Goal: Ask a question: Seek information or help from site administrators or community

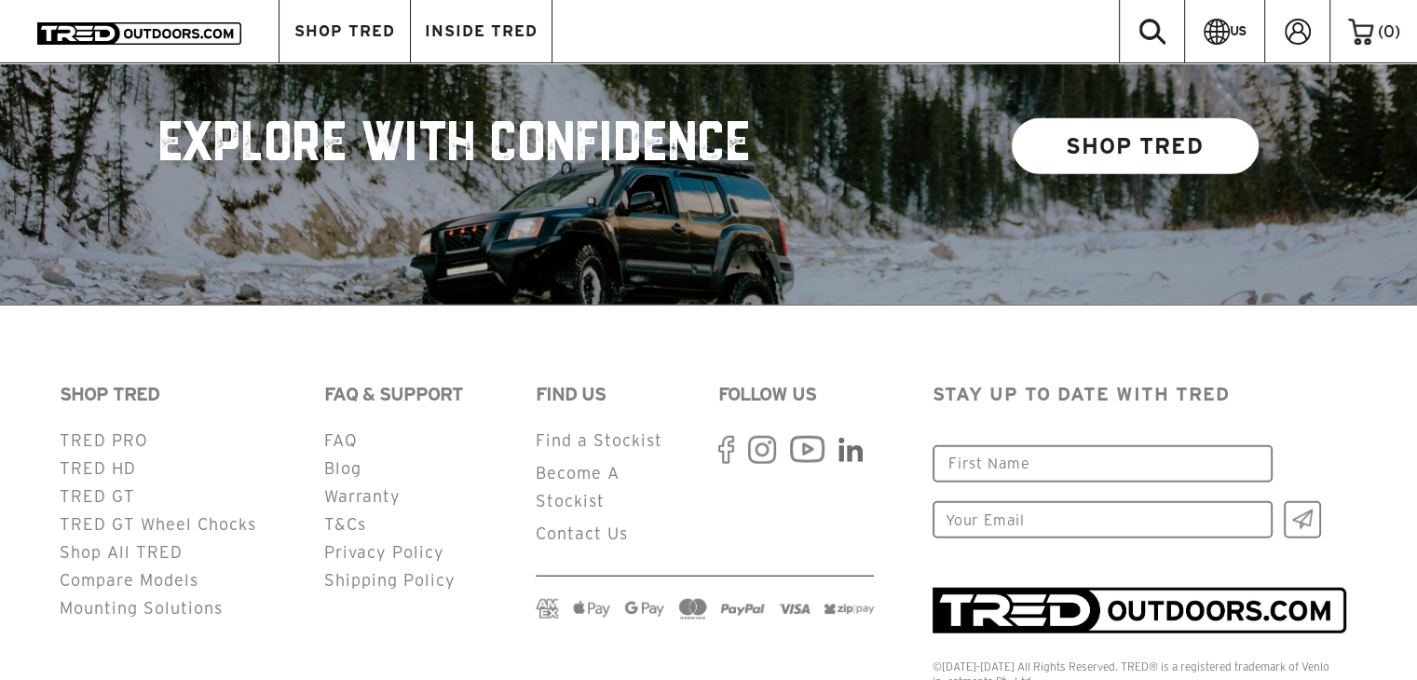
scroll to position [4597, 0]
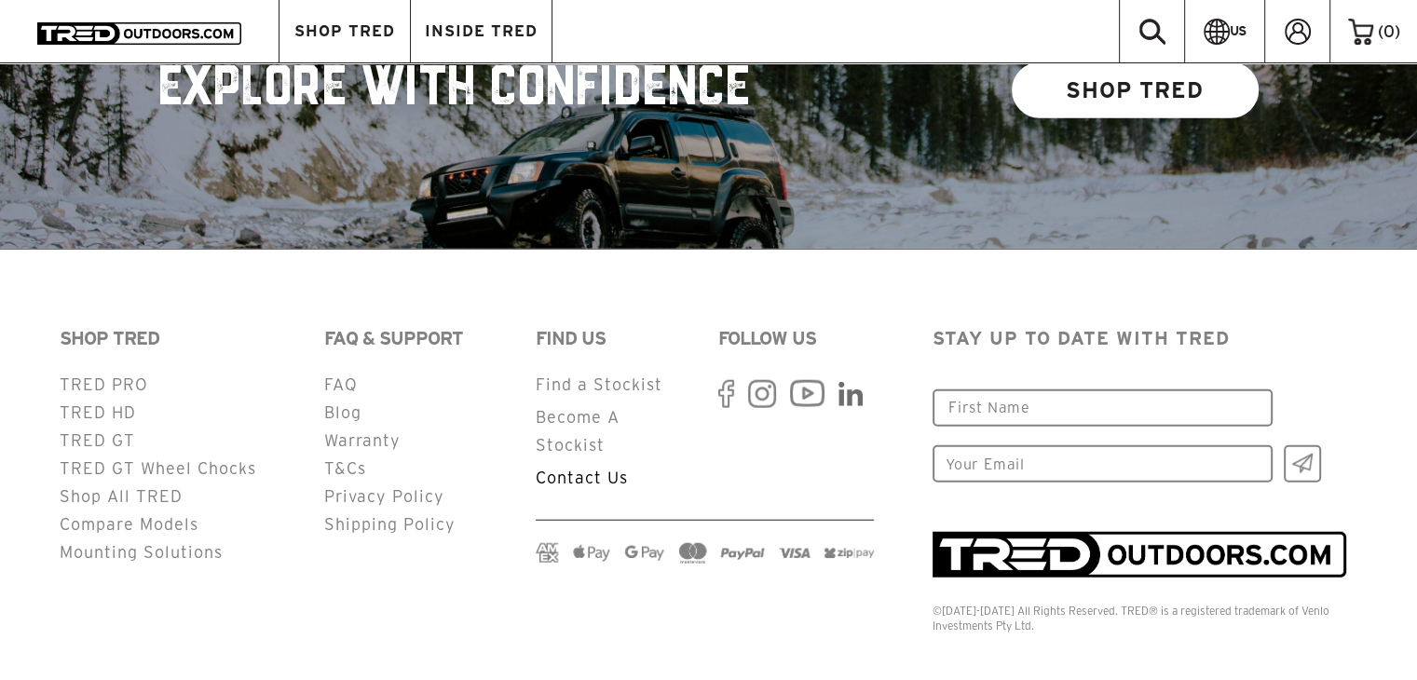
click at [545, 469] on link "Contact Us" at bounding box center [582, 478] width 92 height 18
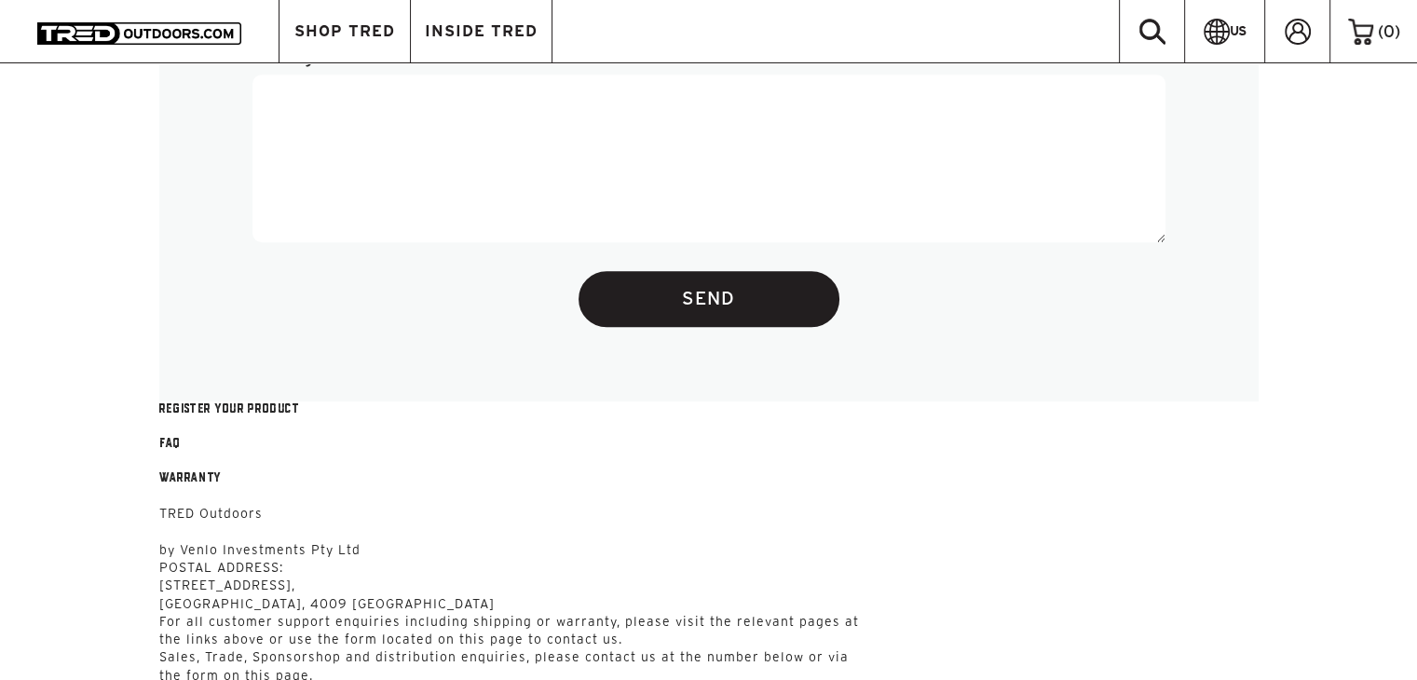
scroll to position [838, 0]
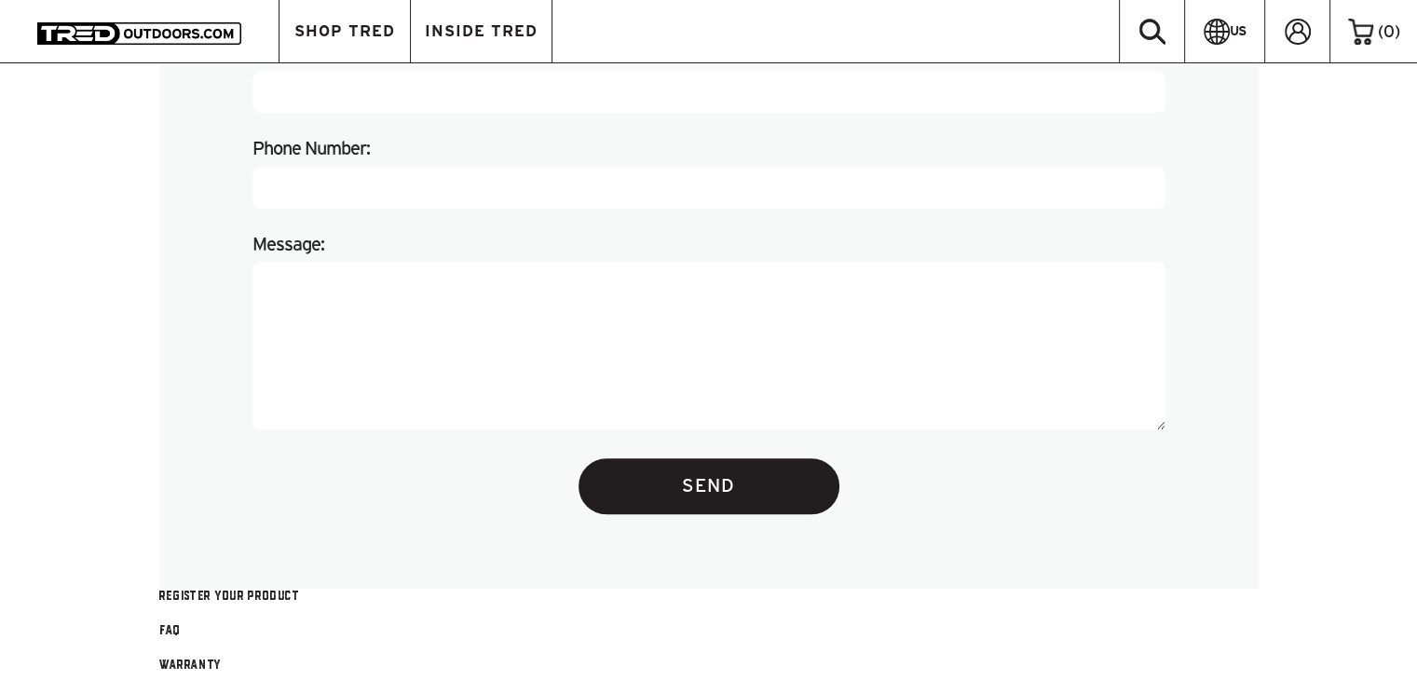
click at [442, 368] on textarea "Message:" at bounding box center [708, 346] width 913 height 168
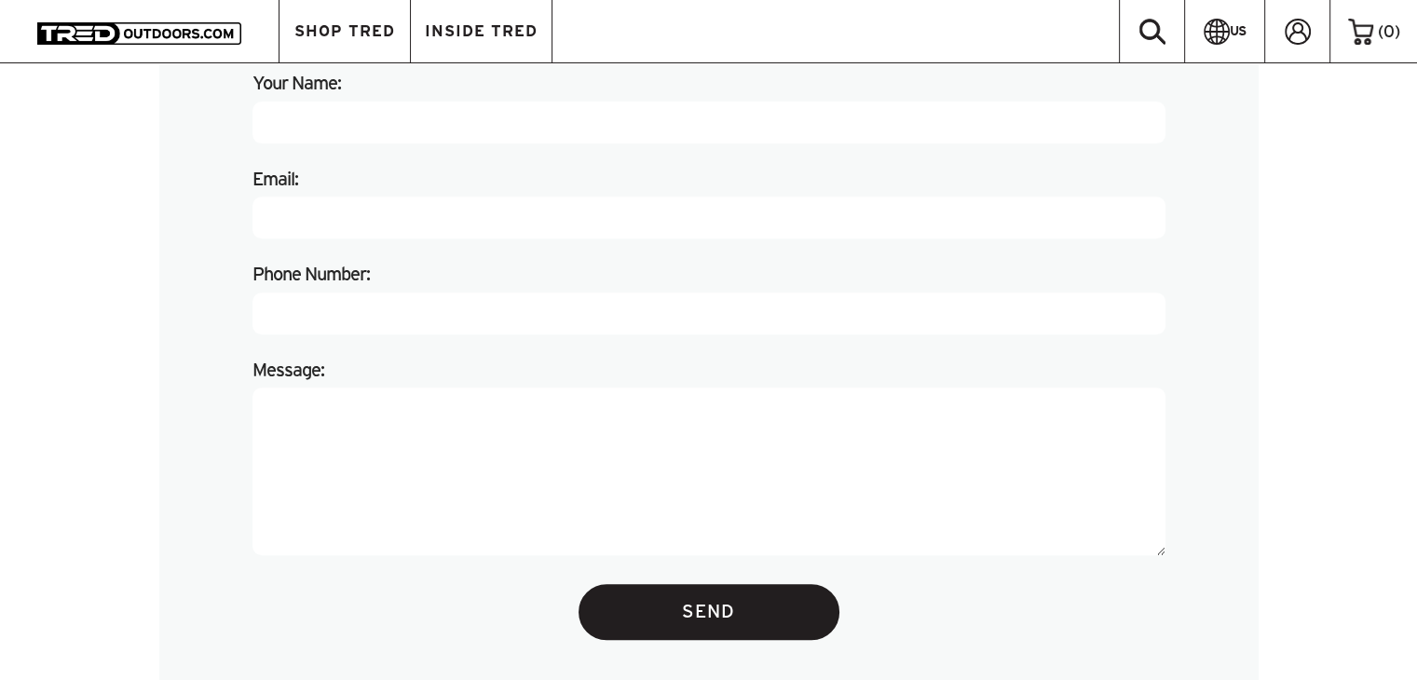
scroll to position [745, 0]
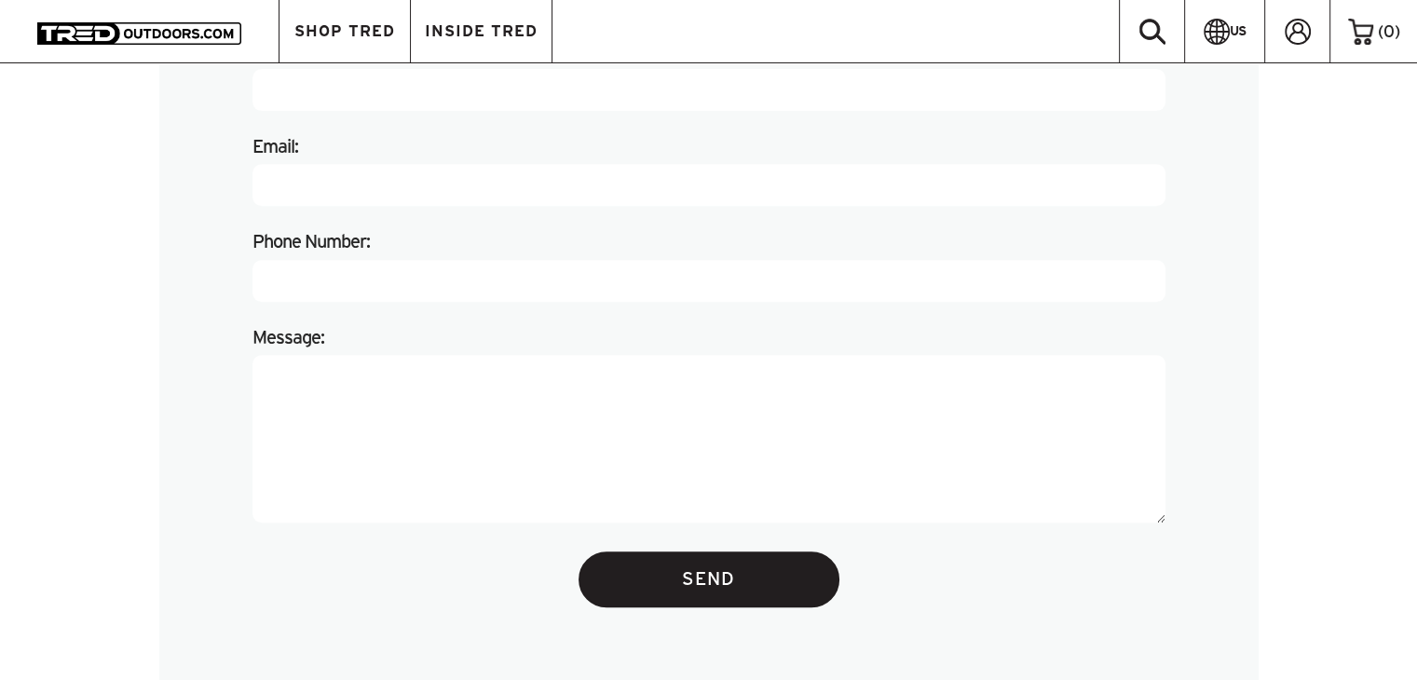
paste textarea "Order TREDUSA1589"
type textarea "Order TREDUSA1589"
click at [468, 179] on input "Email:" at bounding box center [708, 185] width 913 height 42
type input "[EMAIL_ADDRESS][DOMAIN_NAME]"
type input "[PERSON_NAME]"
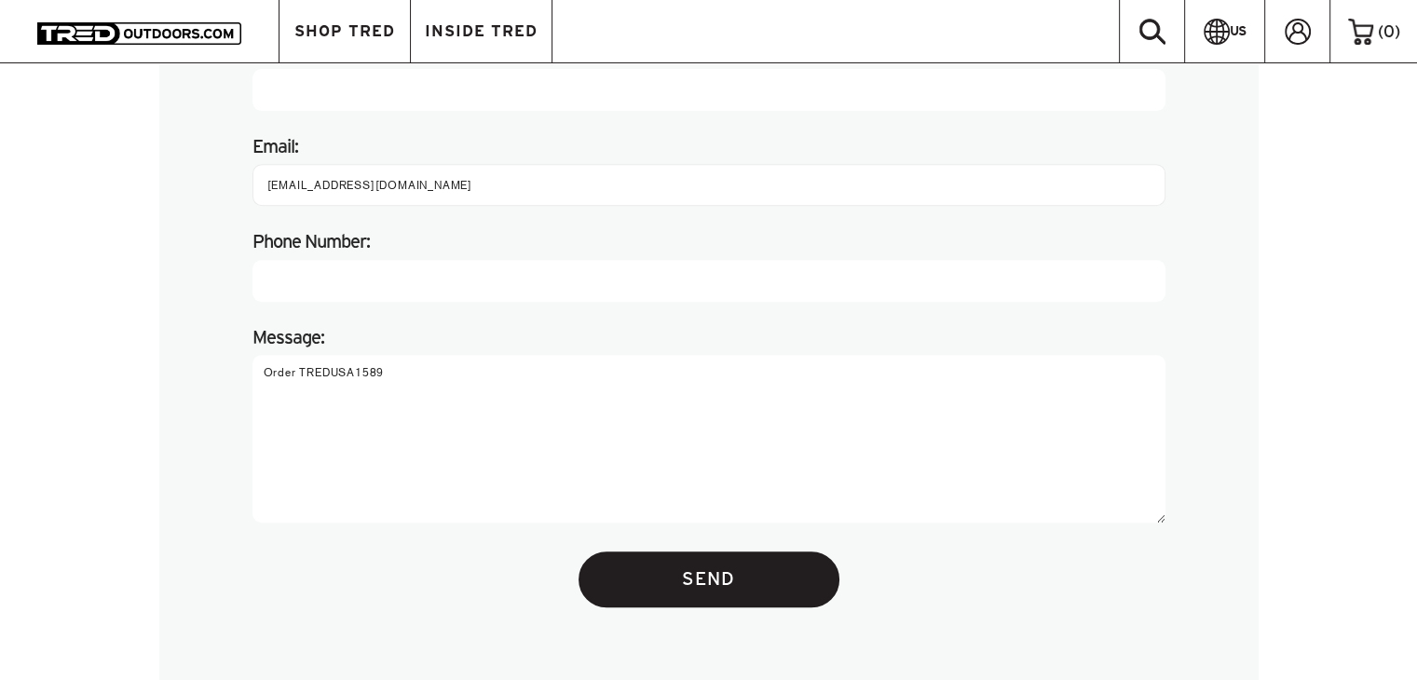
type input "5038907942"
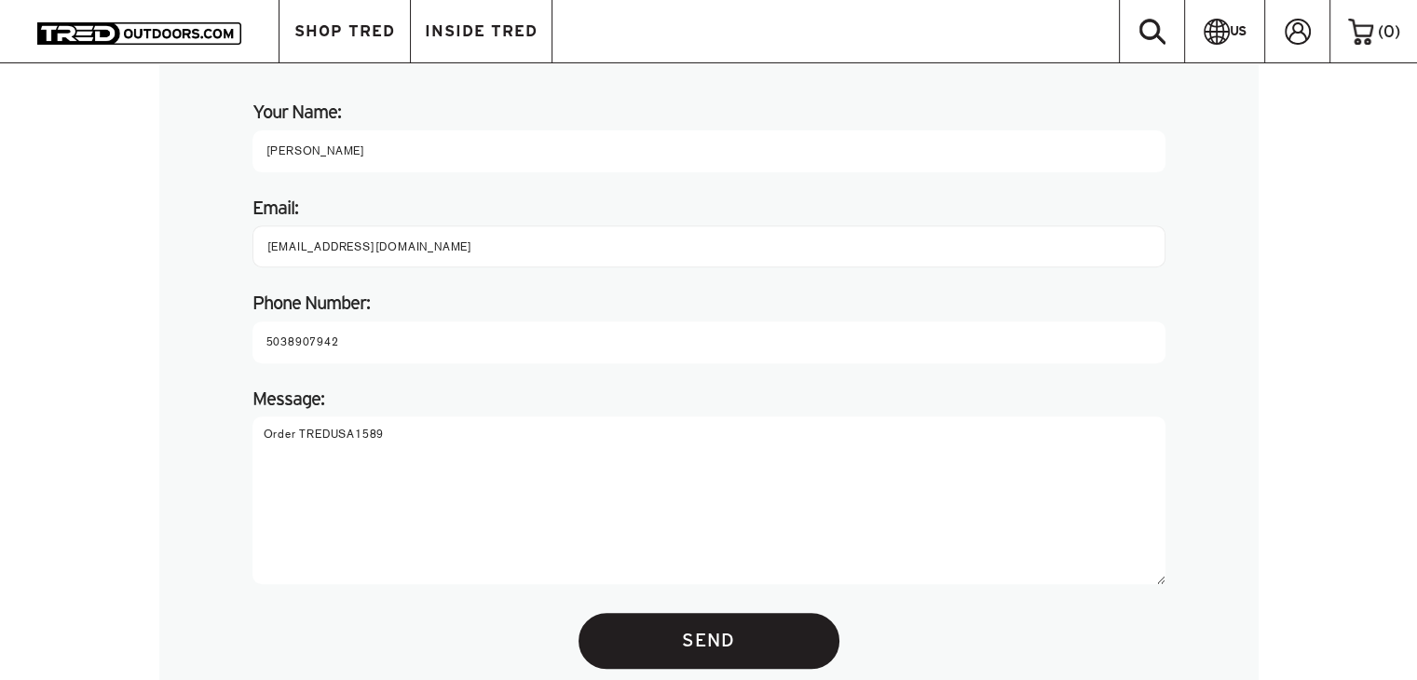
scroll to position [652, 0]
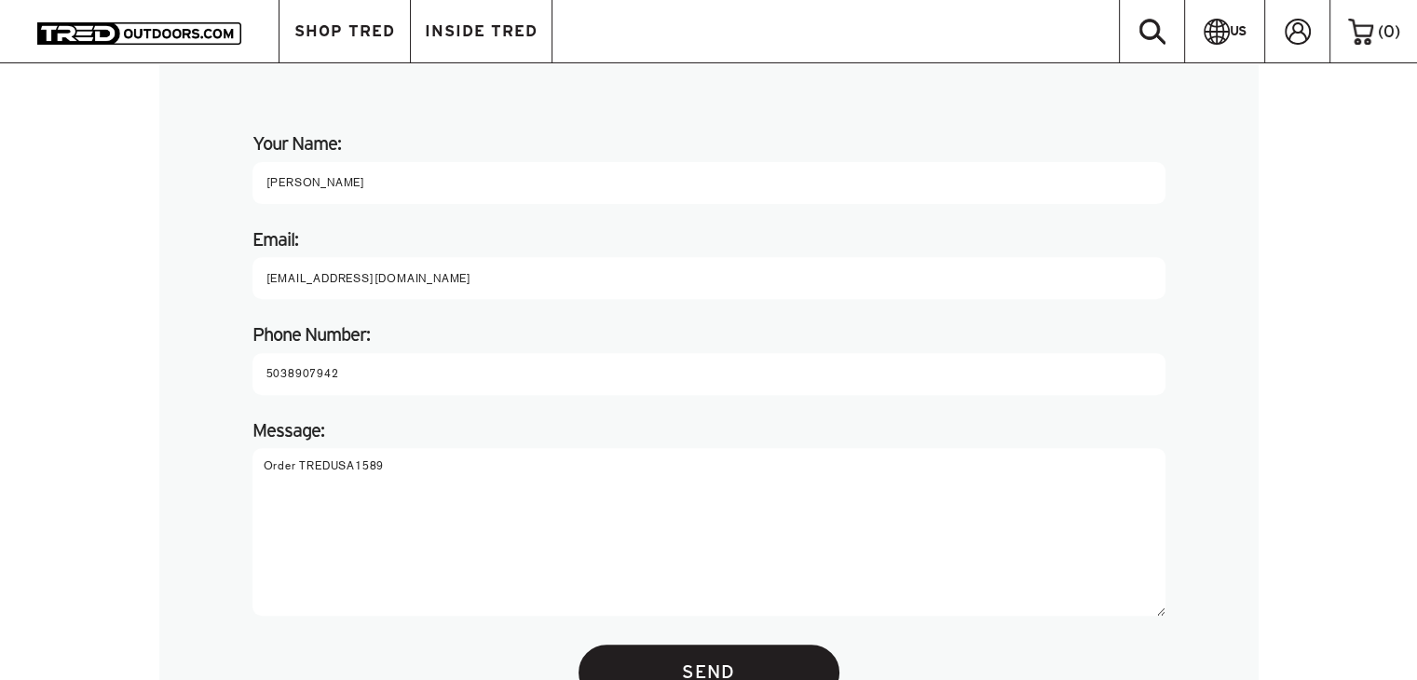
click at [430, 465] on textarea "Order TREDUSA1589" at bounding box center [708, 532] width 913 height 168
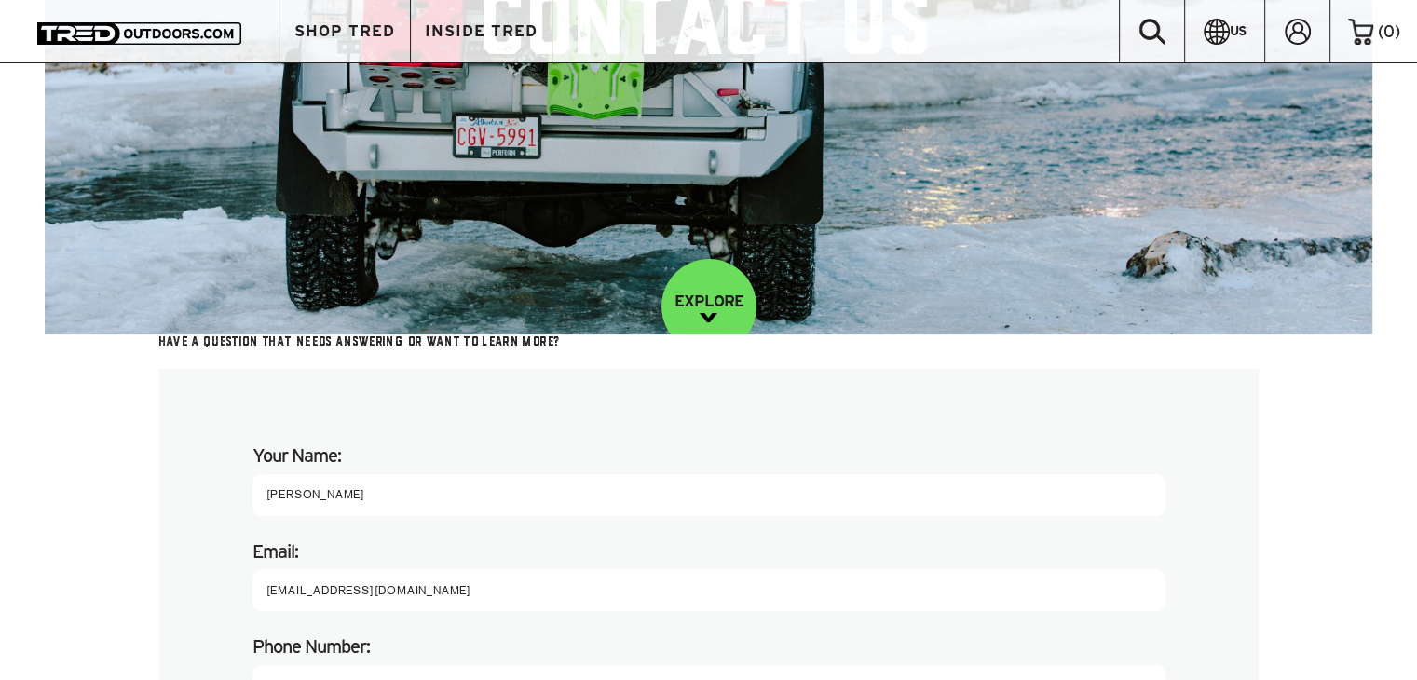
scroll to position [0, 0]
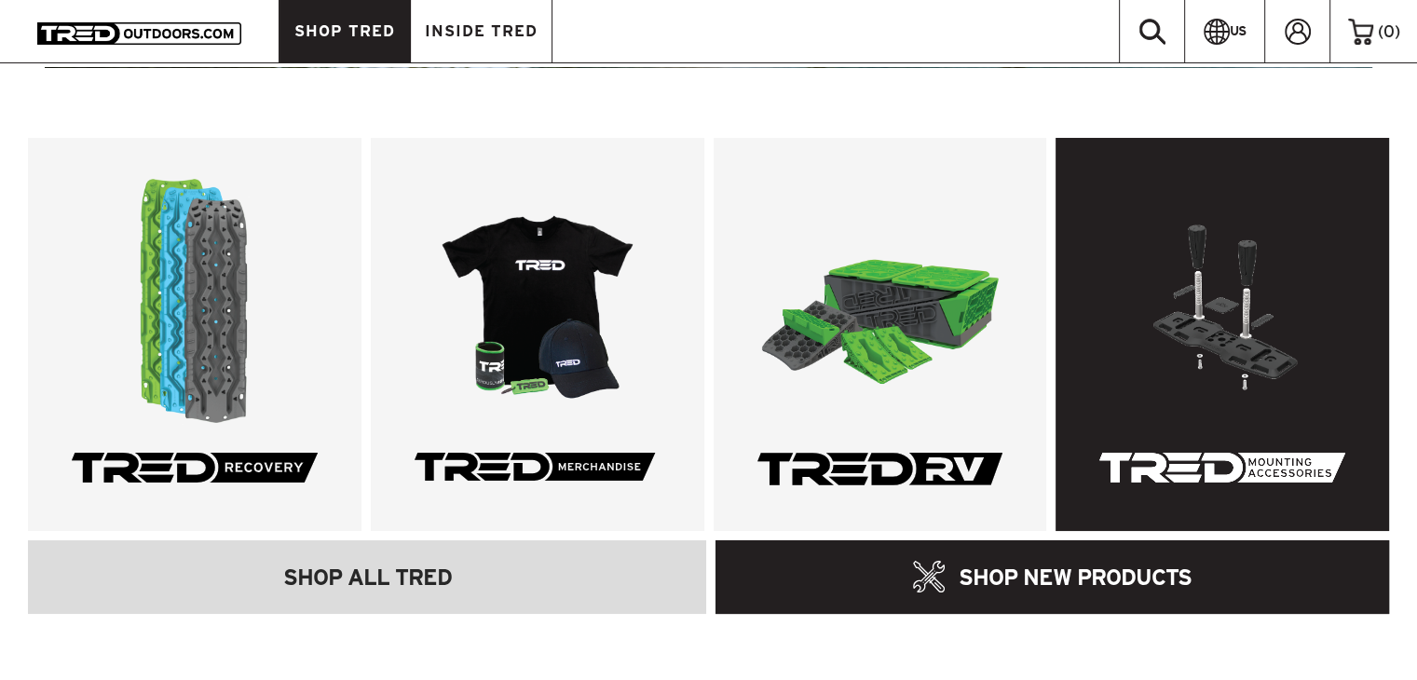
type textarea "Order TREDUSA1589 Just curious"
click at [1216, 311] on link at bounding box center [1221, 334] width 333 height 393
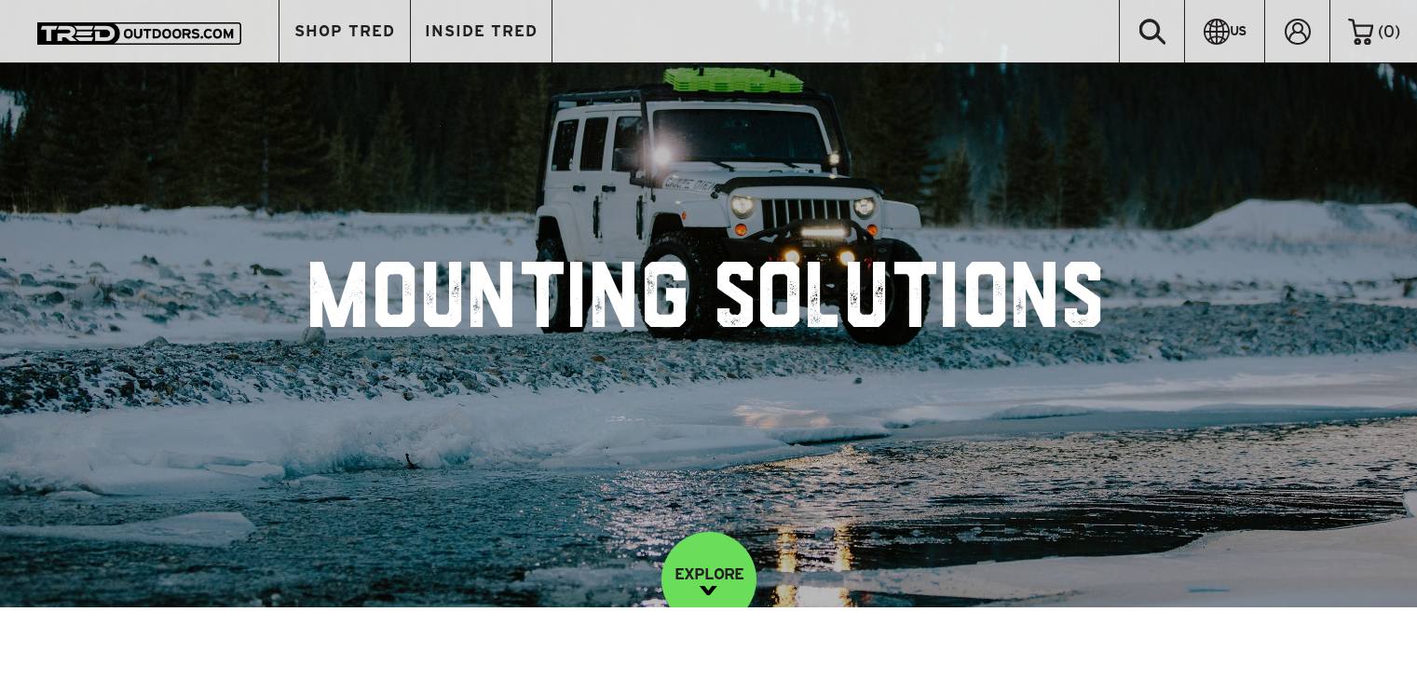
scroll to position [466, 0]
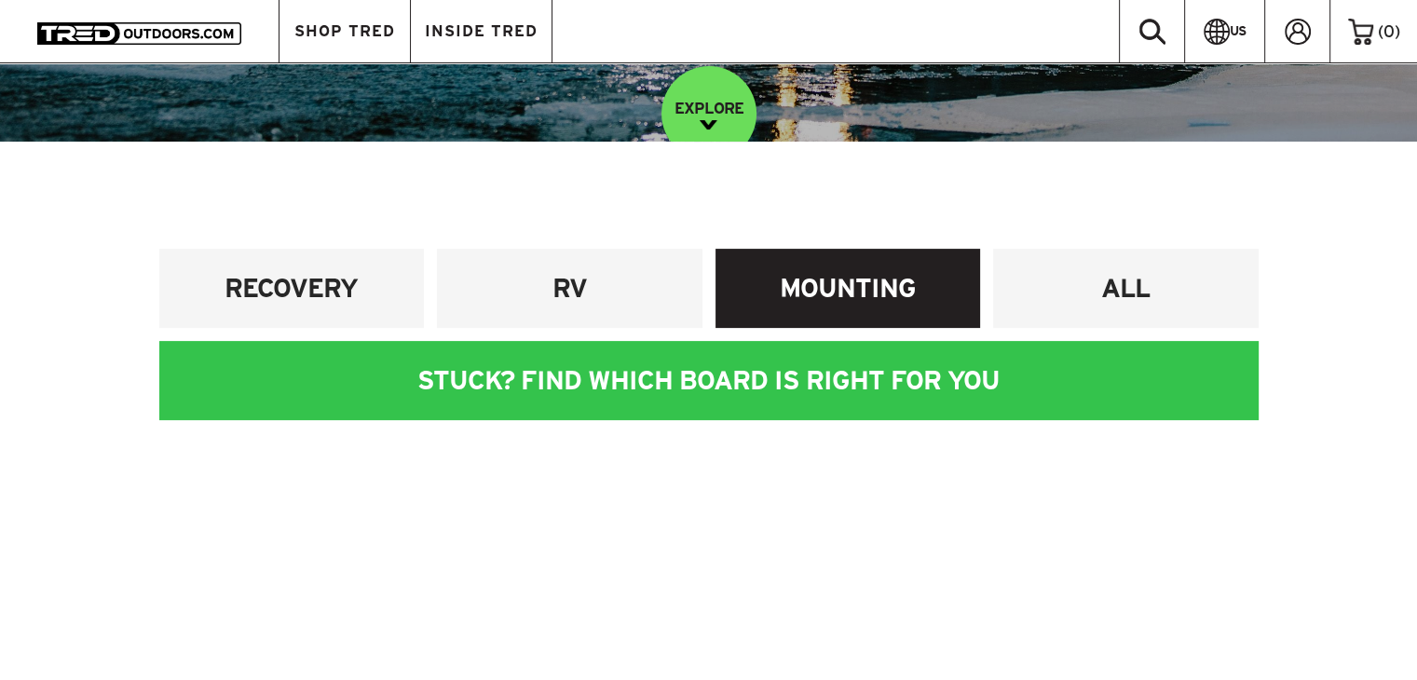
click at [900, 294] on h4 "MOUNTING" at bounding box center [848, 288] width 238 height 34
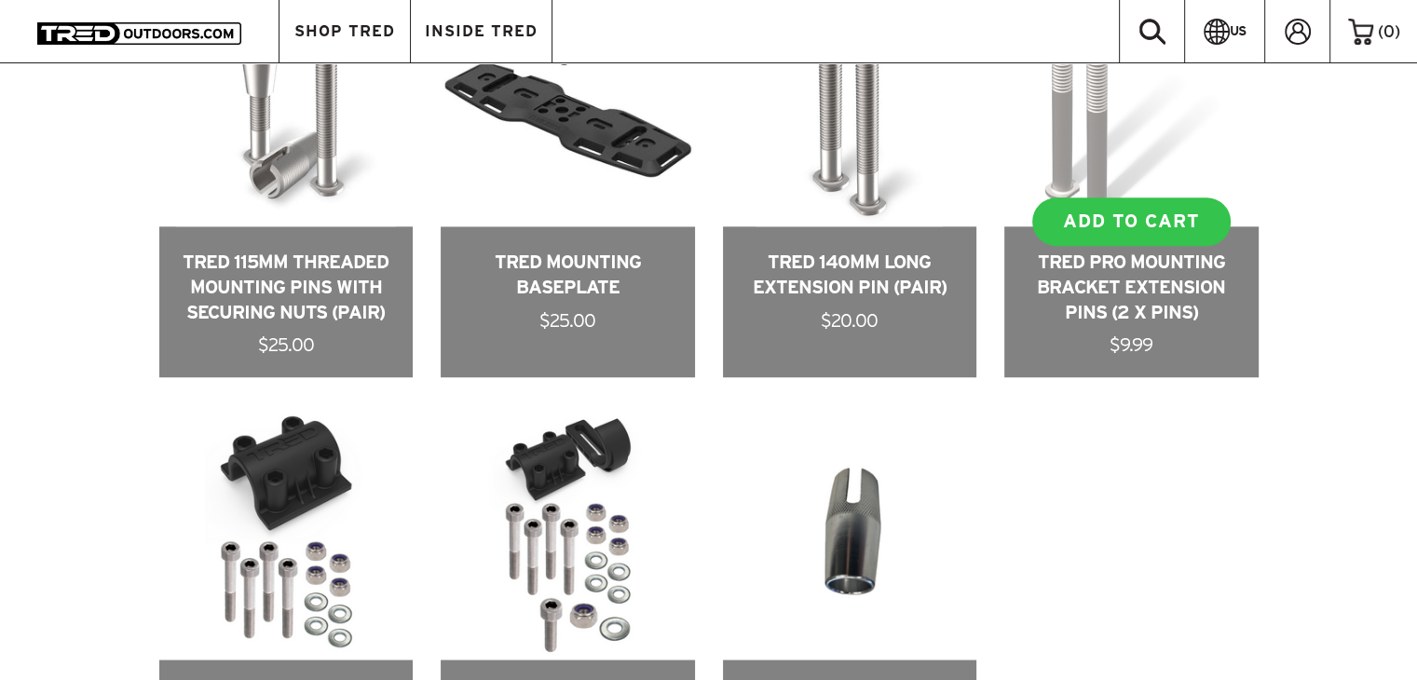
scroll to position [838, 0]
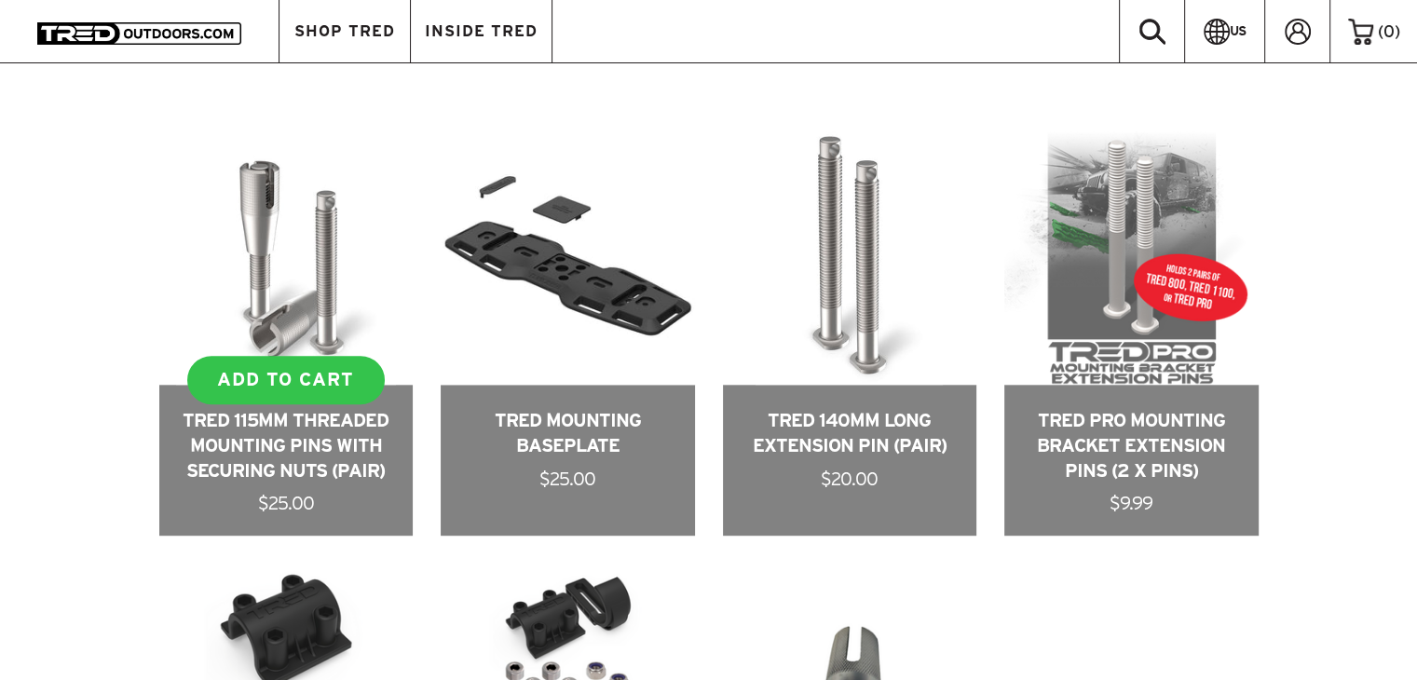
click at [253, 280] on link at bounding box center [286, 333] width 254 height 405
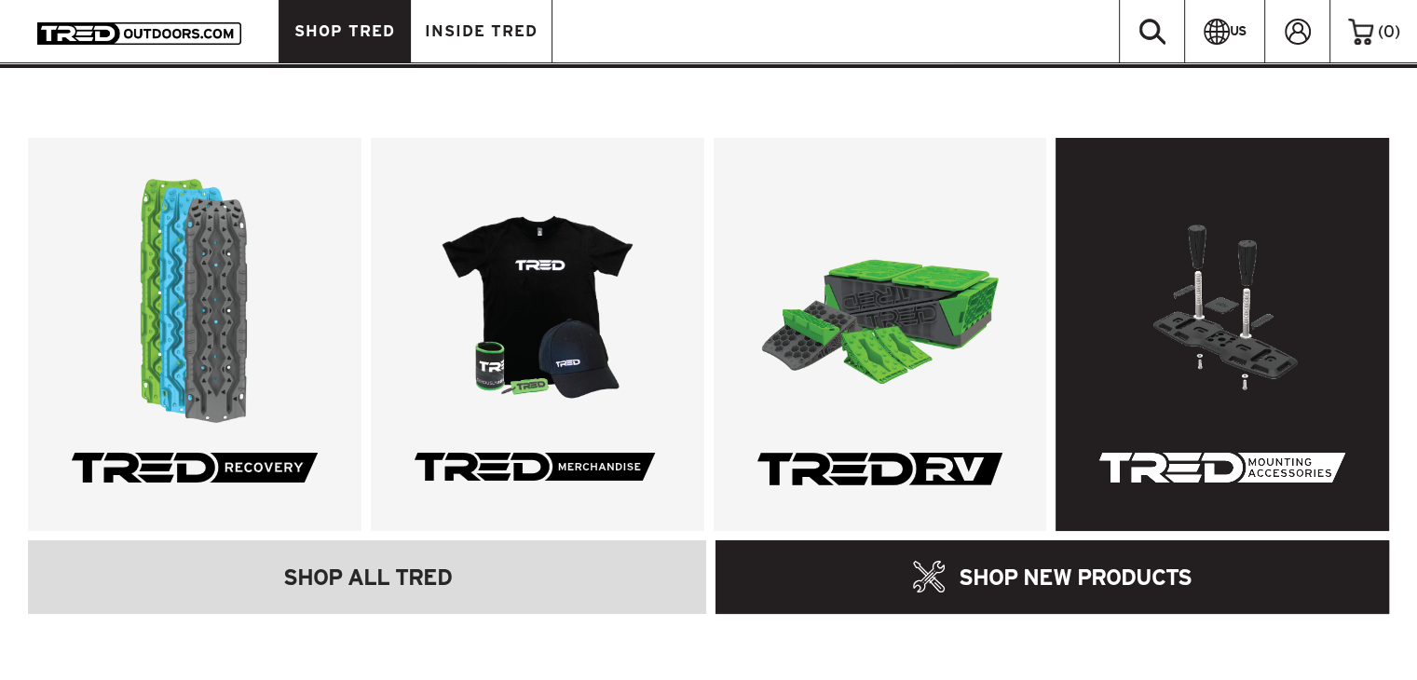
scroll to position [3074, 0]
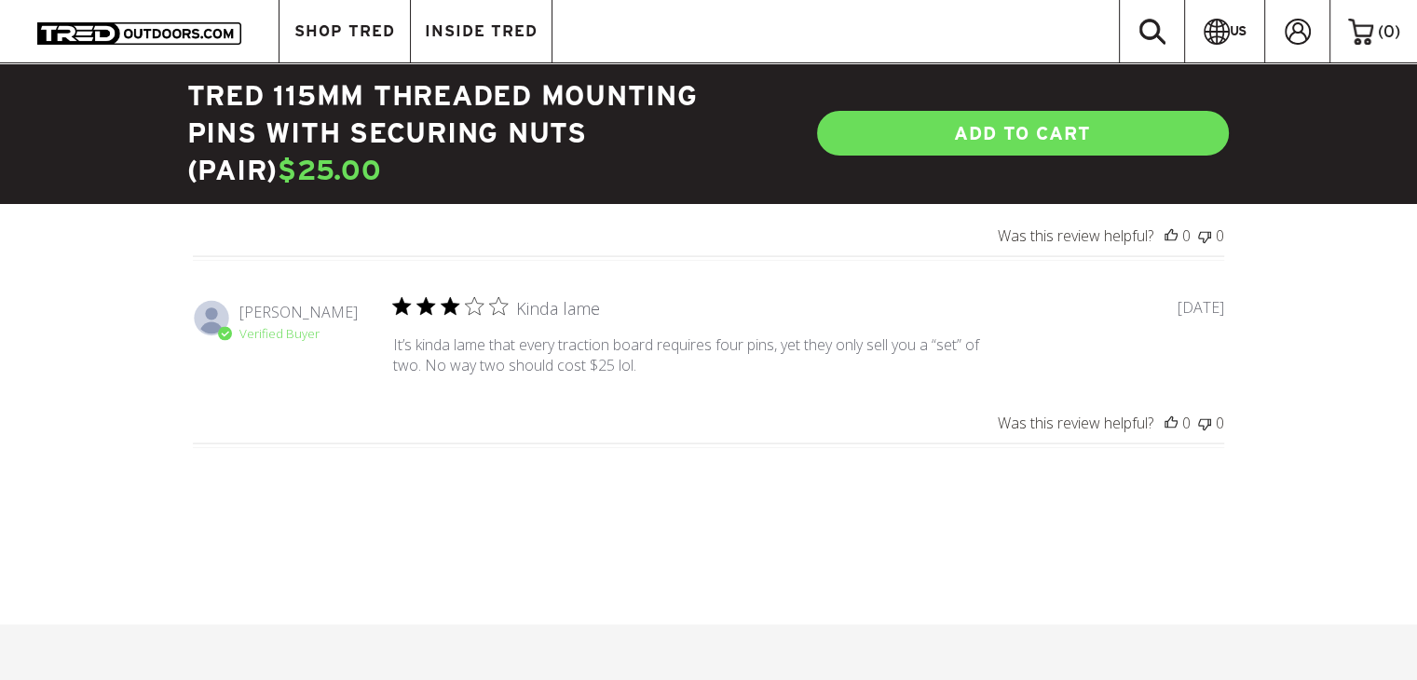
click at [82, 42] on img at bounding box center [139, 33] width 204 height 22
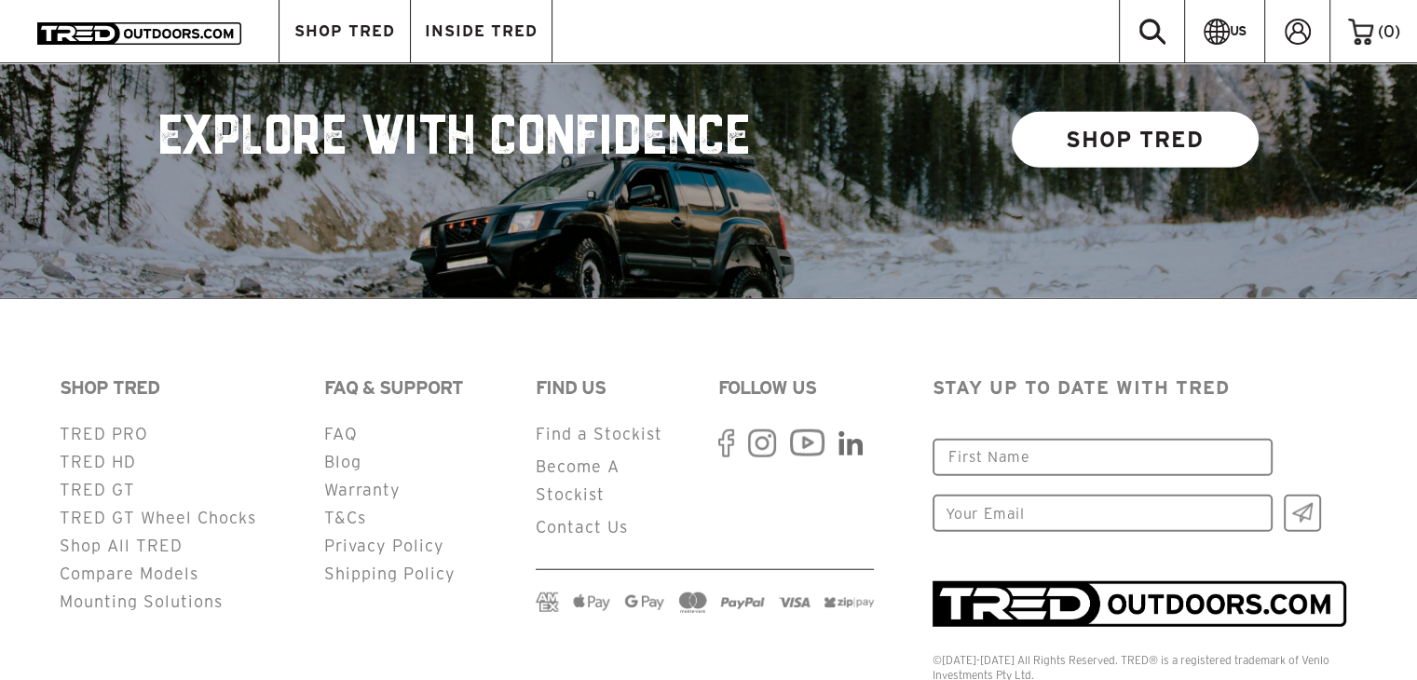
scroll to position [4597, 0]
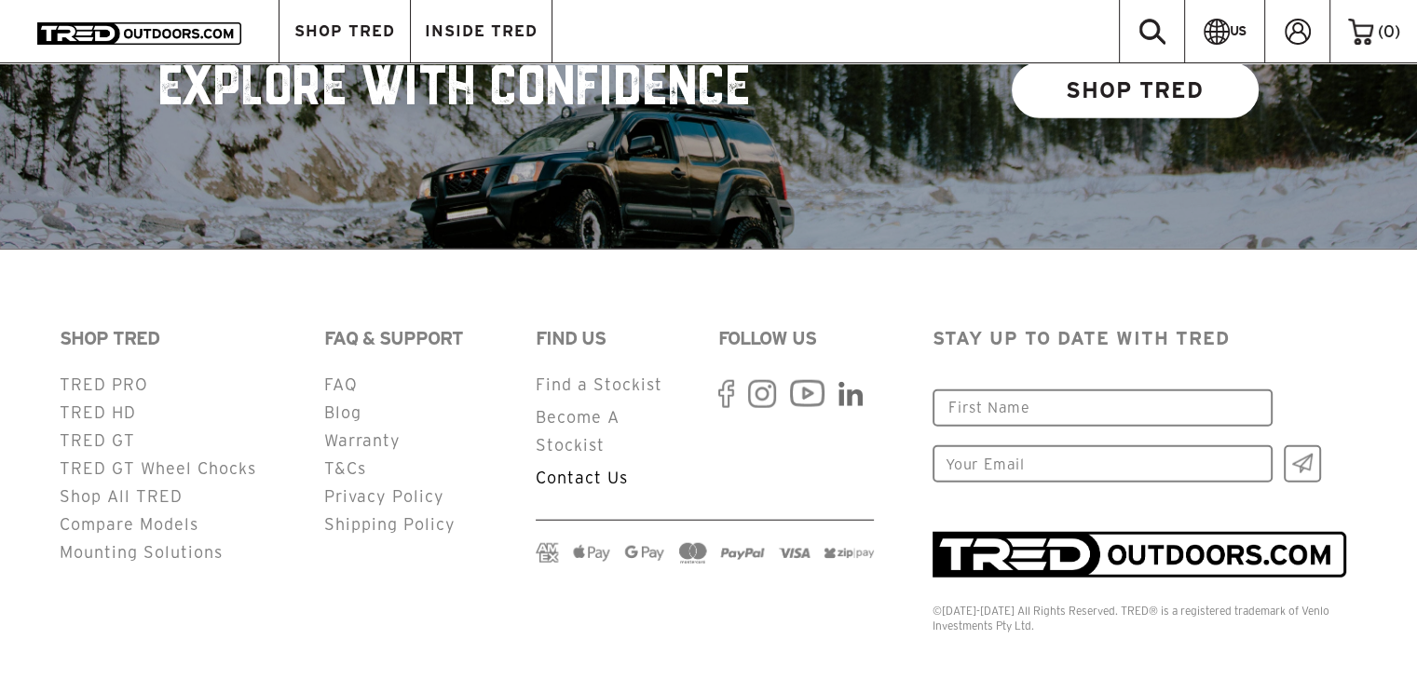
click at [597, 469] on link "Contact Us" at bounding box center [582, 478] width 92 height 18
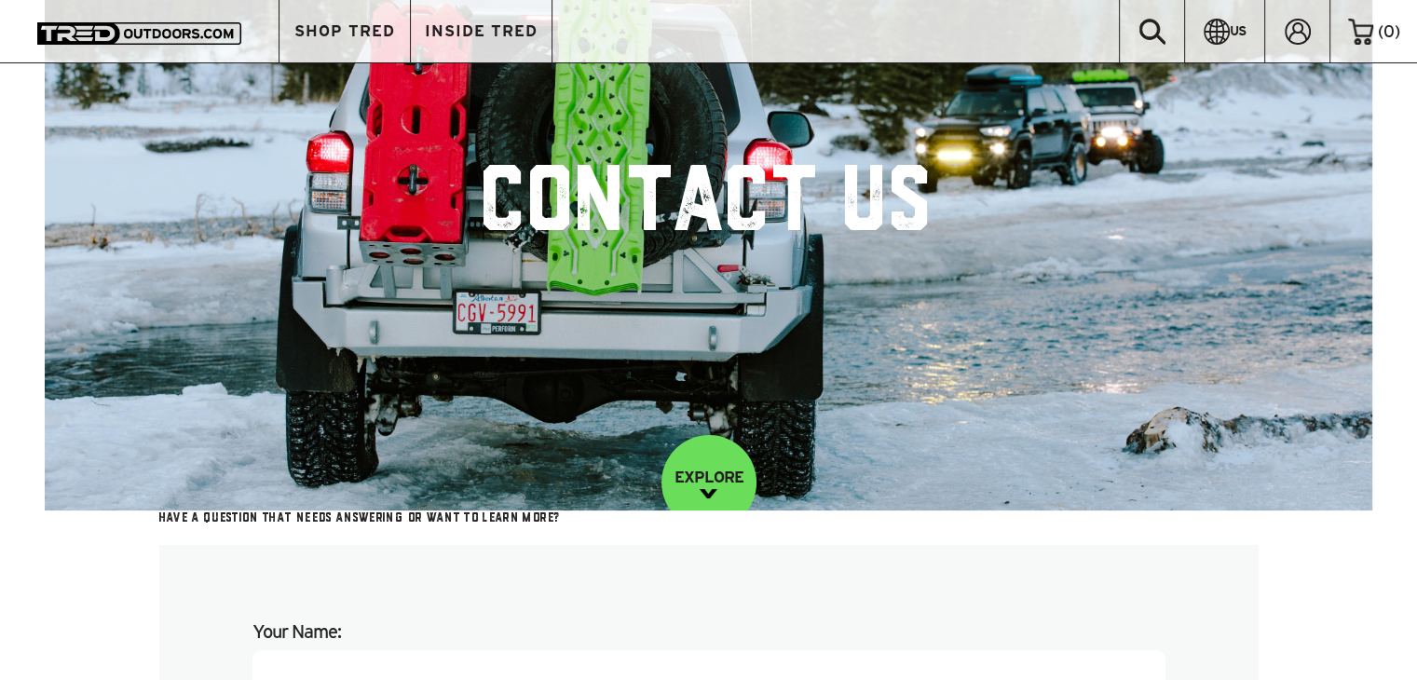
scroll to position [652, 0]
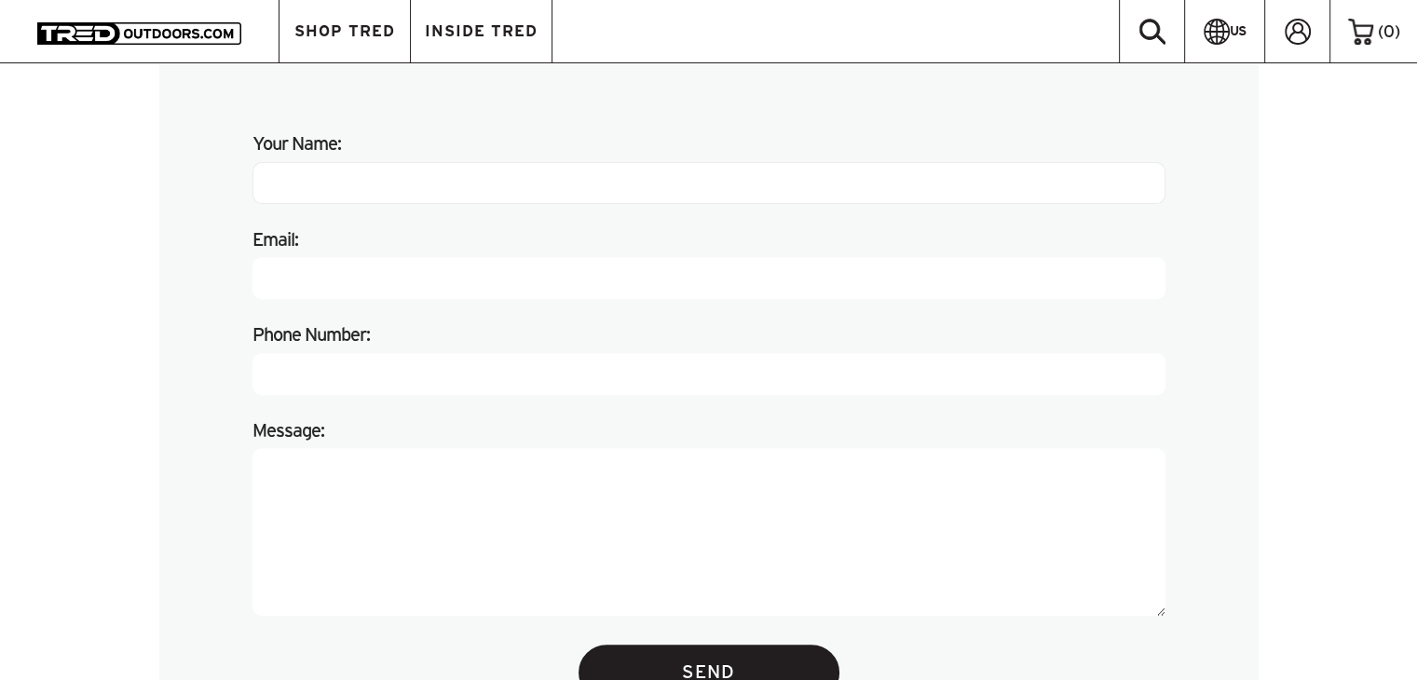
click at [368, 179] on input "Your Name:" at bounding box center [708, 183] width 913 height 42
type input "[PERSON_NAME]"
type input "[EMAIL_ADDRESS][DOMAIN_NAME]"
type input "5038907942"
click at [352, 482] on textarea "Message:" at bounding box center [708, 532] width 913 height 168
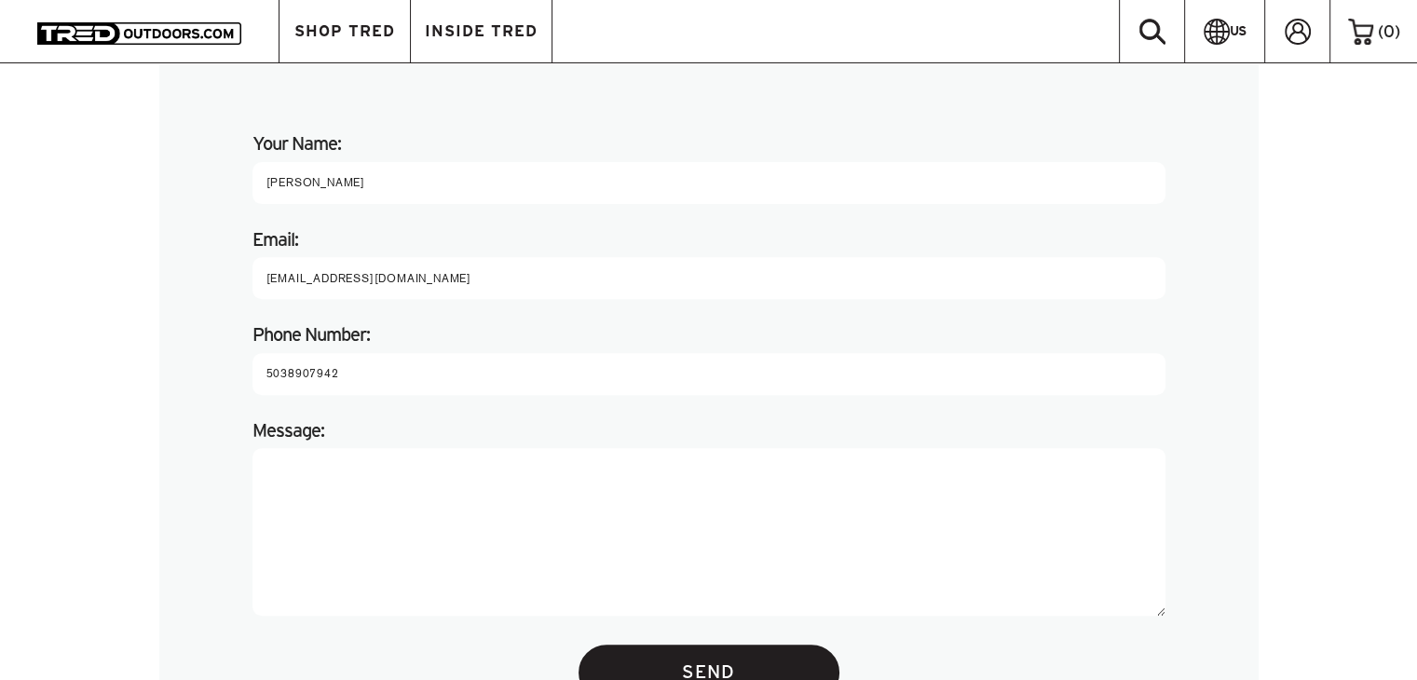
paste textarea "Order TREDUSA1589"
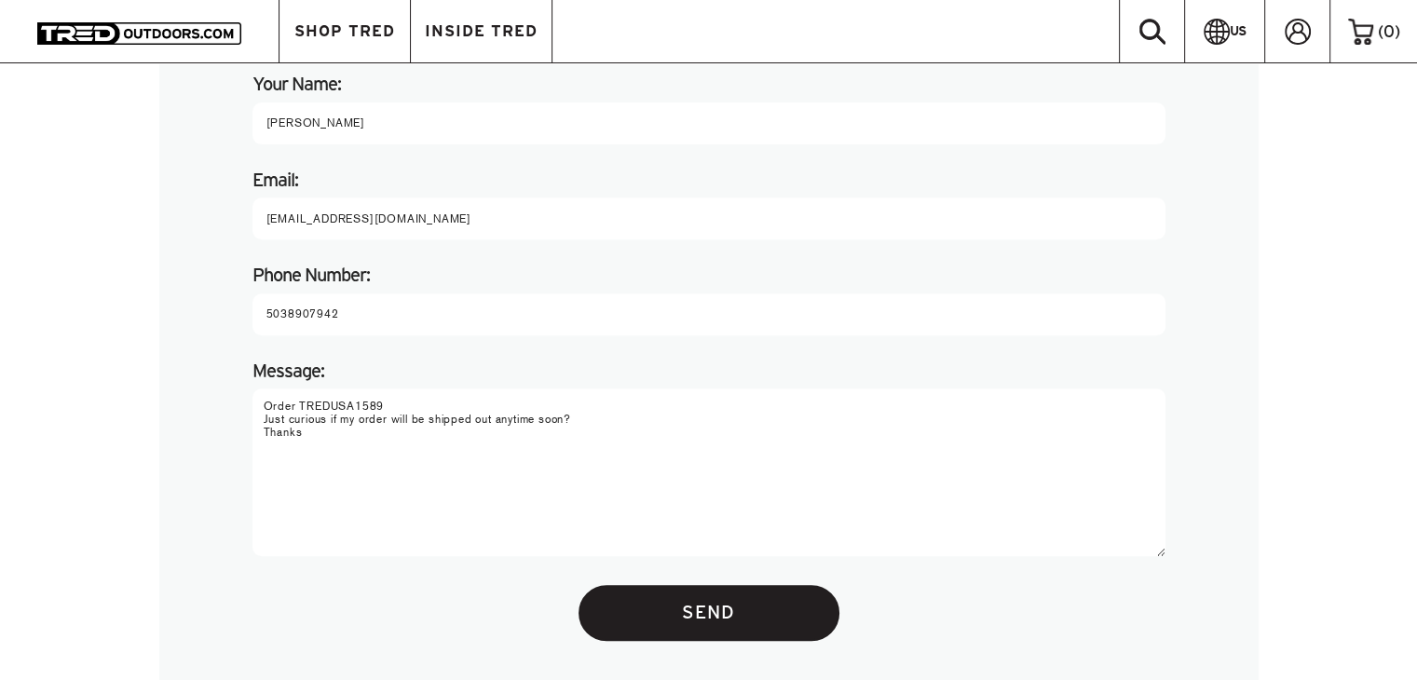
scroll to position [745, 0]
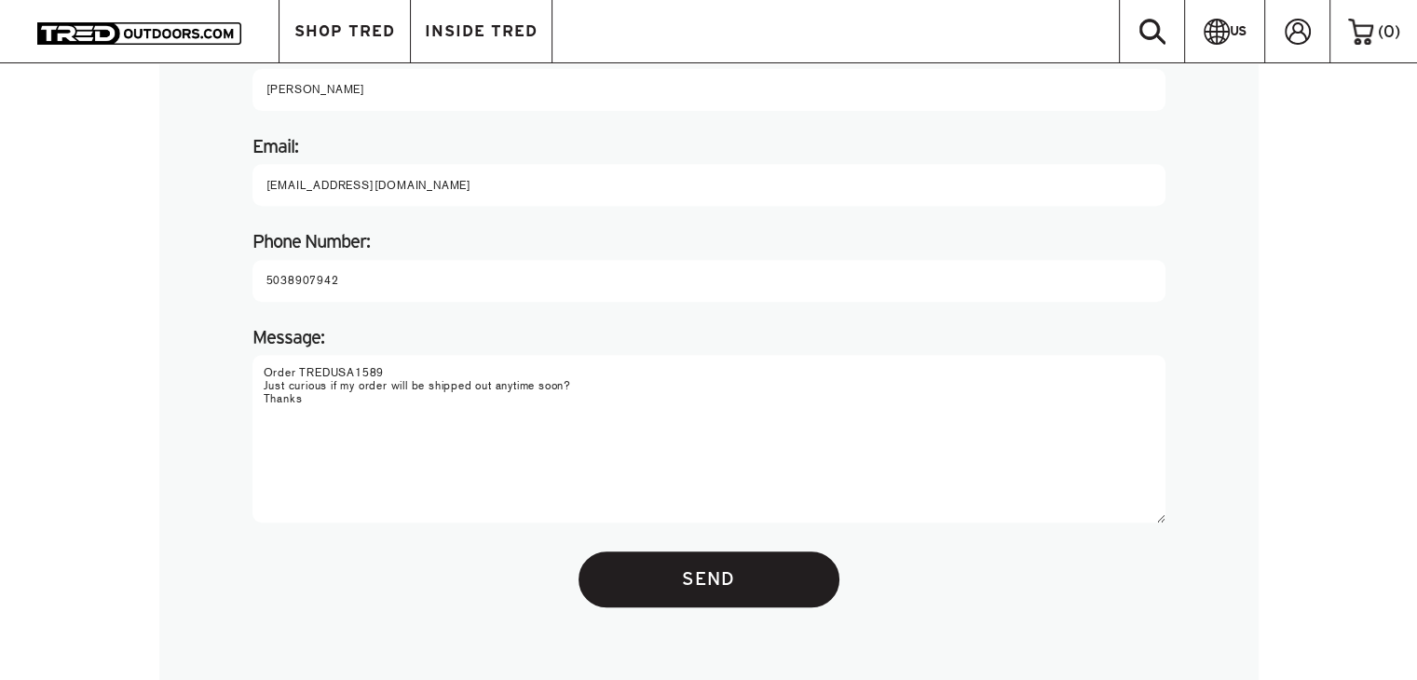
click at [313, 398] on textarea "Order TREDUSA1589 Just curious if my order will be shipped out anytime soon? Th…" at bounding box center [708, 439] width 913 height 168
drag, startPoint x: 615, startPoint y: 375, endPoint x: 502, endPoint y: 394, distance: 114.2
click at [502, 394] on textarea "Order TREDUSA1589 Just curious if my order will be shipped out anytime soon? Th…" at bounding box center [708, 439] width 913 height 168
click at [585, 394] on textarea "Order TREDUSA1589 Just curious if my order will be shipped out anytime soon? Th…" at bounding box center [708, 439] width 913 height 168
drag, startPoint x: 587, startPoint y: 394, endPoint x: 341, endPoint y: 387, distance: 246.0
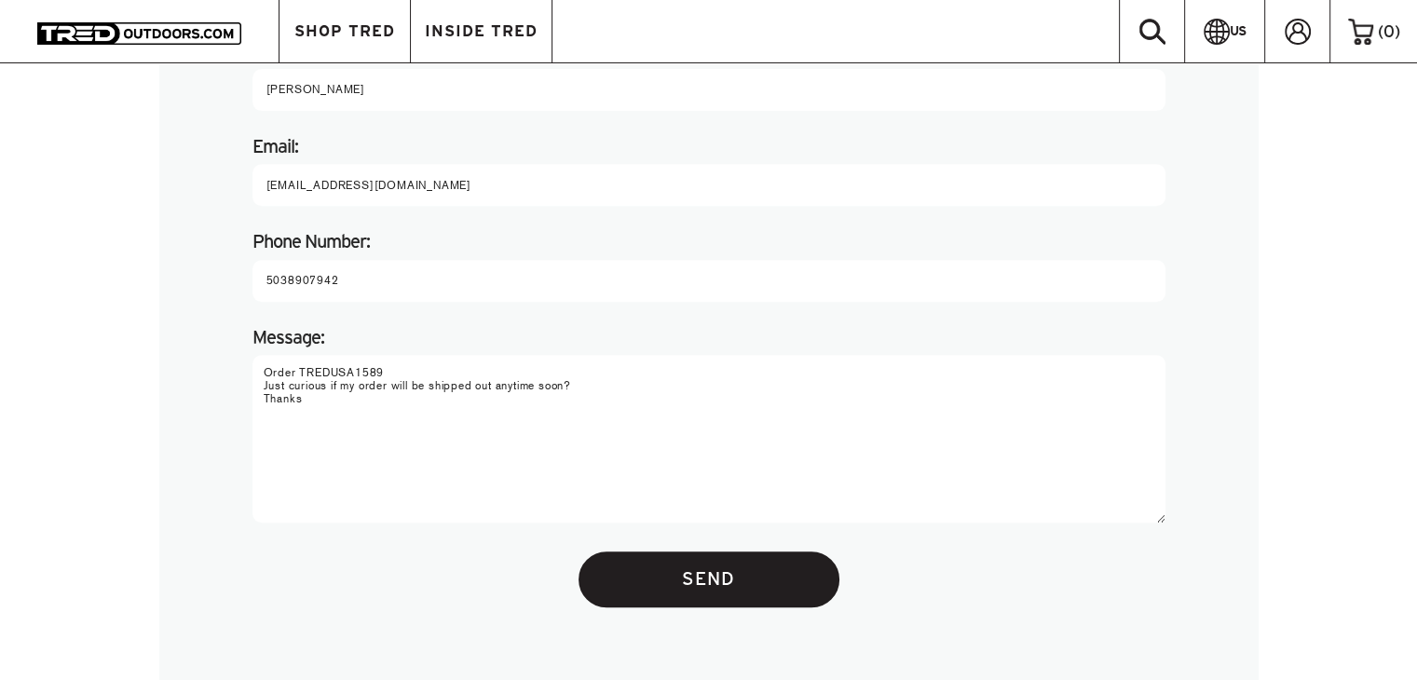
click at [341, 387] on textarea "Order TREDUSA1589 Just curious if my order will be shipped out anytime soon? Th…" at bounding box center [708, 439] width 913 height 168
click at [264, 364] on textarea "Order TREDUSA1589 Just curious if there is an ETA for when my order will be shi…" at bounding box center [708, 439] width 913 height 168
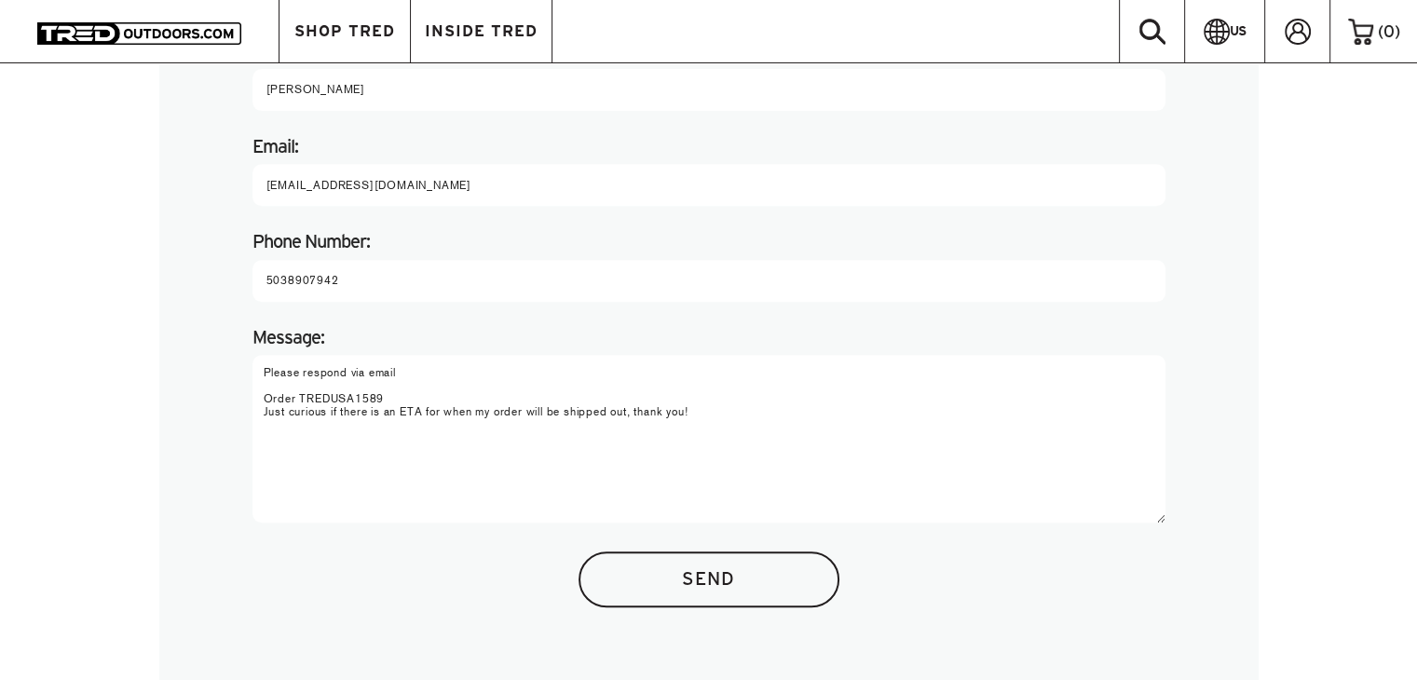
type textarea "Please respond via email Order TREDUSA1589 Just curious if there is an ETA for …"
click at [708, 578] on input "Send" at bounding box center [708, 579] width 261 height 56
